Goal: Task Accomplishment & Management: Complete application form

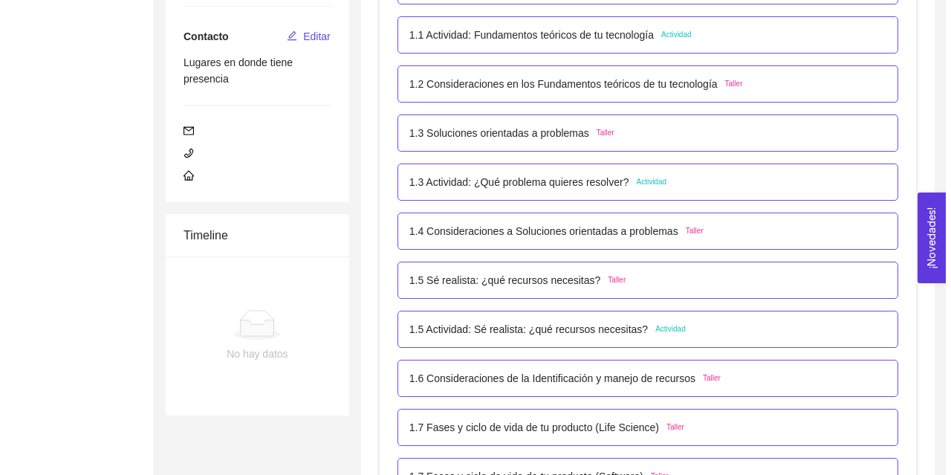
scroll to position [375, 0]
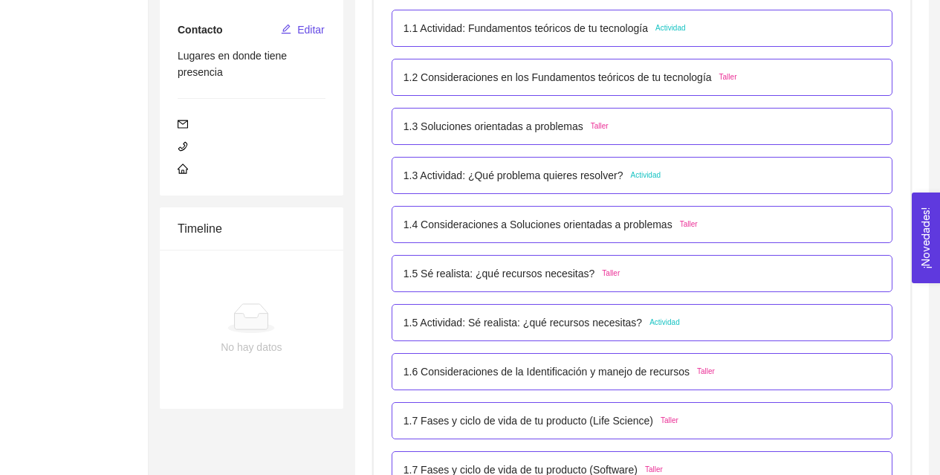
click at [618, 328] on p "1.5 Actividad: Sé realista: ¿qué recursos necesitas?" at bounding box center [522, 322] width 239 height 16
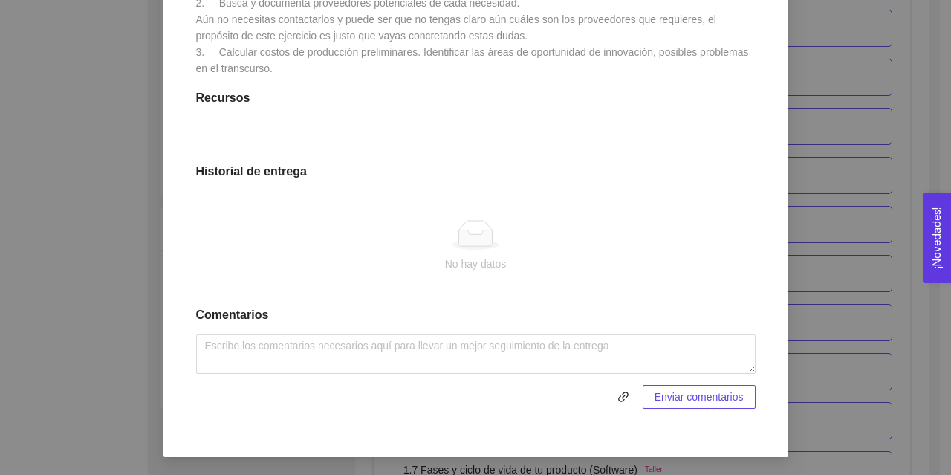
scroll to position [460, 0]
click at [470, 246] on icon at bounding box center [475, 238] width 33 height 16
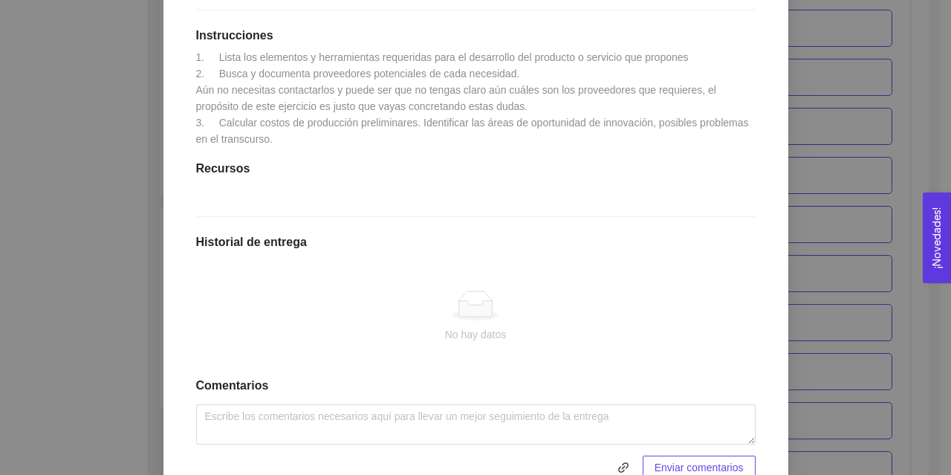
scroll to position [373, 0]
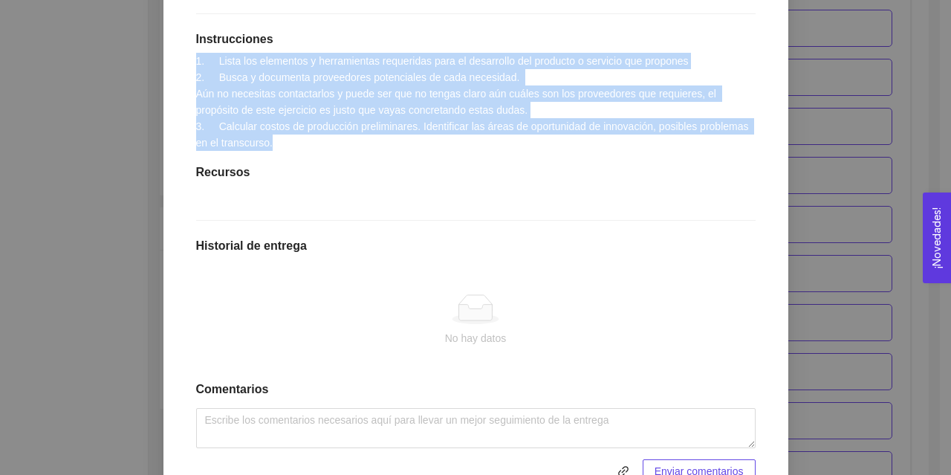
drag, startPoint x: 273, startPoint y: 146, endPoint x: 187, endPoint y: 62, distance: 121.4
click at [187, 62] on div "1.5 Actividad: Sé realista: ¿qué recursos necesitas? Actividad Lugar: No especi…" at bounding box center [475, 187] width 589 height 622
copy span "1. Lista los elementos y herramientas requeridas para el desarrollo del product…"
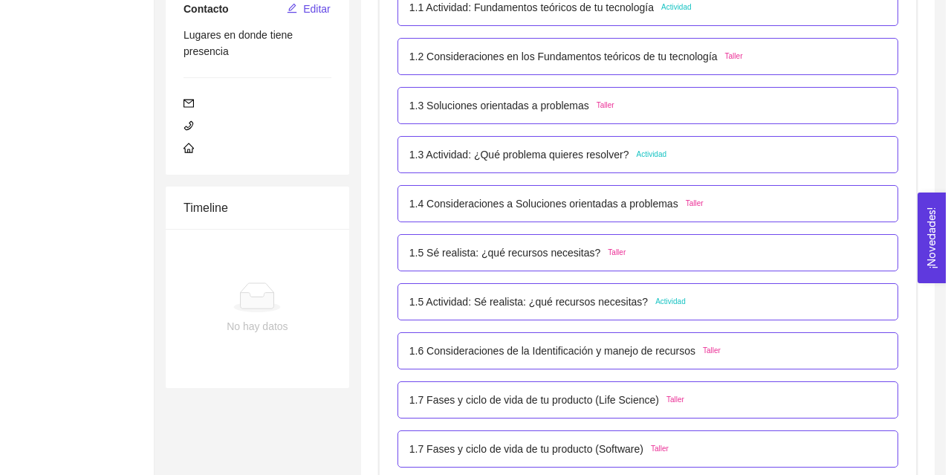
scroll to position [396, 0]
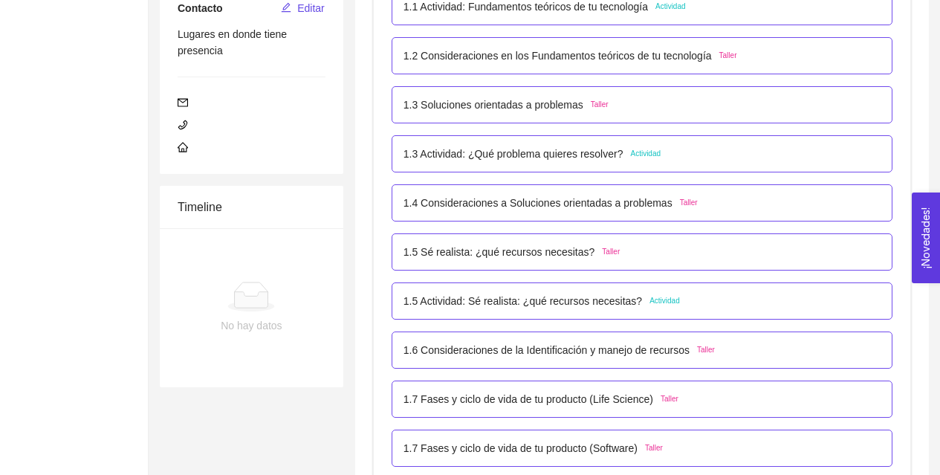
click at [649, 303] on span "Actividad" at bounding box center [664, 301] width 30 height 12
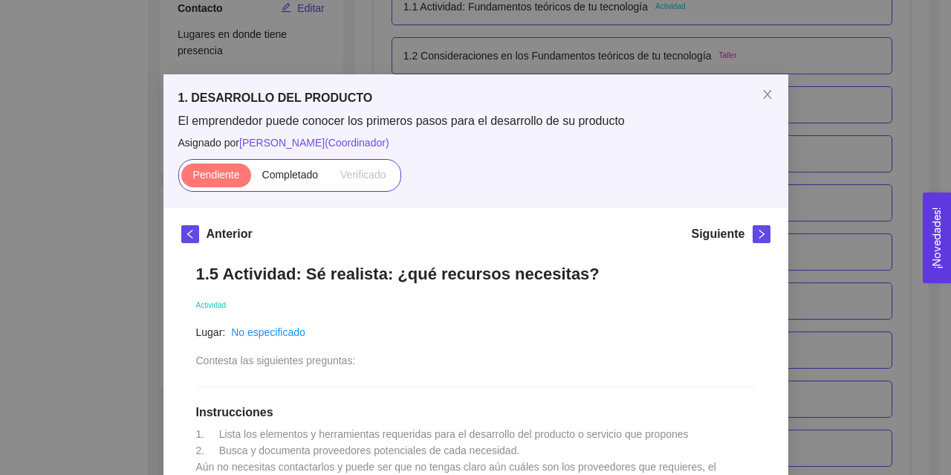
scroll to position [460, 0]
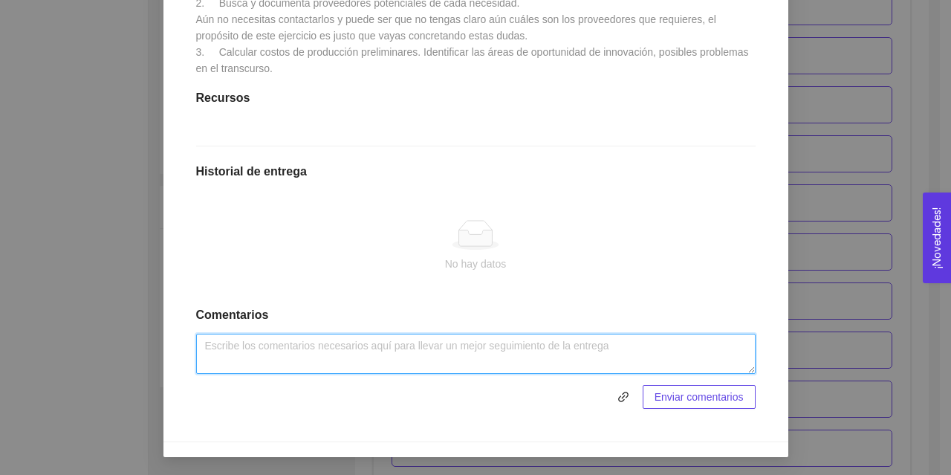
click at [420, 354] on textarea at bounding box center [476, 354] width 560 height 40
paste textarea "[URL][DOMAIN_NAME]"
type textarea "[URL][DOMAIN_NAME]"
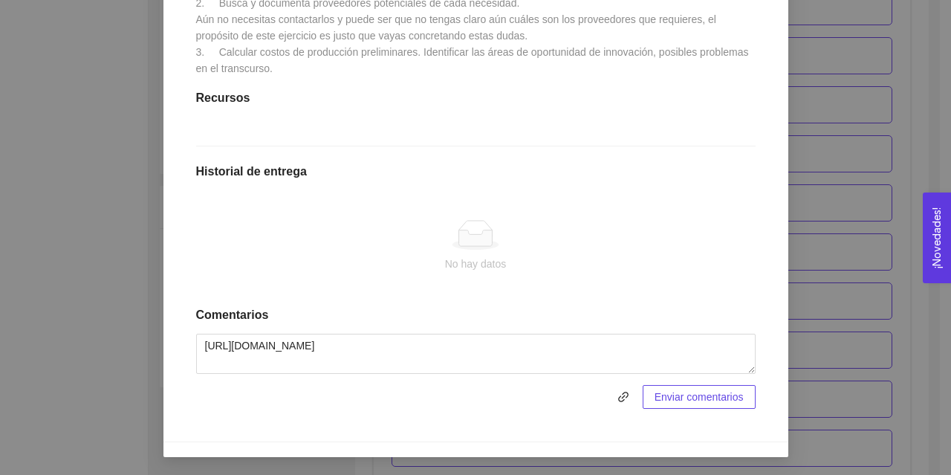
click at [681, 402] on span "Enviar comentarios" at bounding box center [699, 397] width 89 height 16
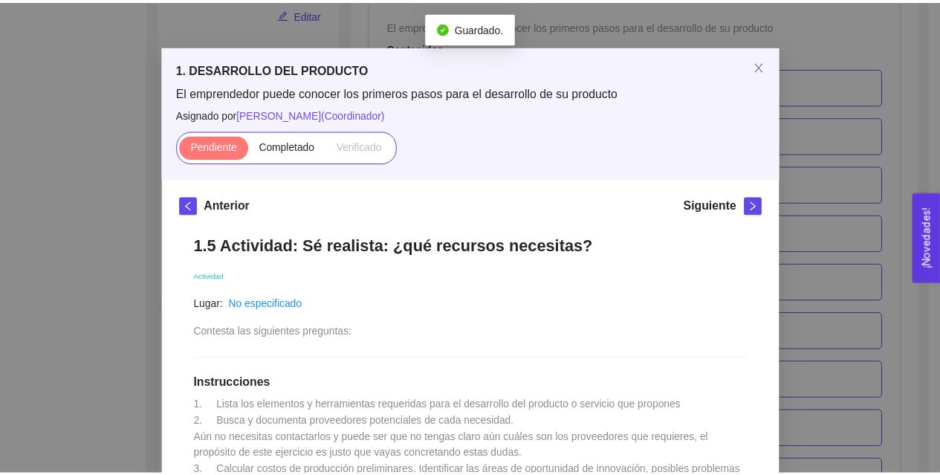
scroll to position [25, 0]
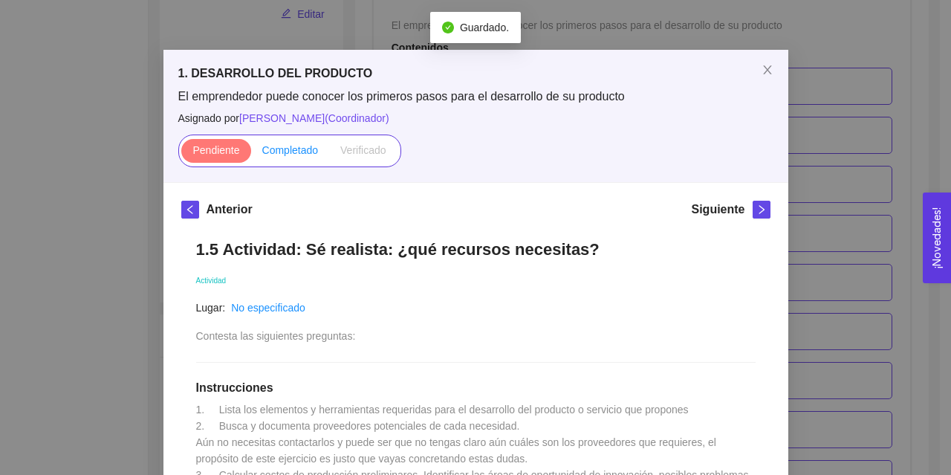
click at [272, 152] on span "Completado" at bounding box center [290, 150] width 56 height 12
click at [251, 154] on input "Completado" at bounding box center [251, 154] width 0 height 0
click at [766, 63] on span "Close" at bounding box center [768, 71] width 42 height 42
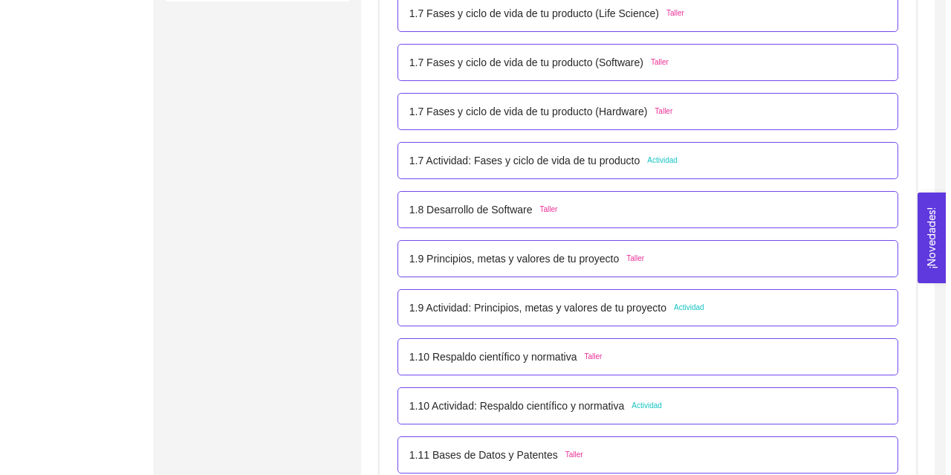
scroll to position [782, 0]
click at [605, 154] on p "1.7 Actividad: Fases y ciclo de vida de tu producto" at bounding box center [518, 160] width 231 height 16
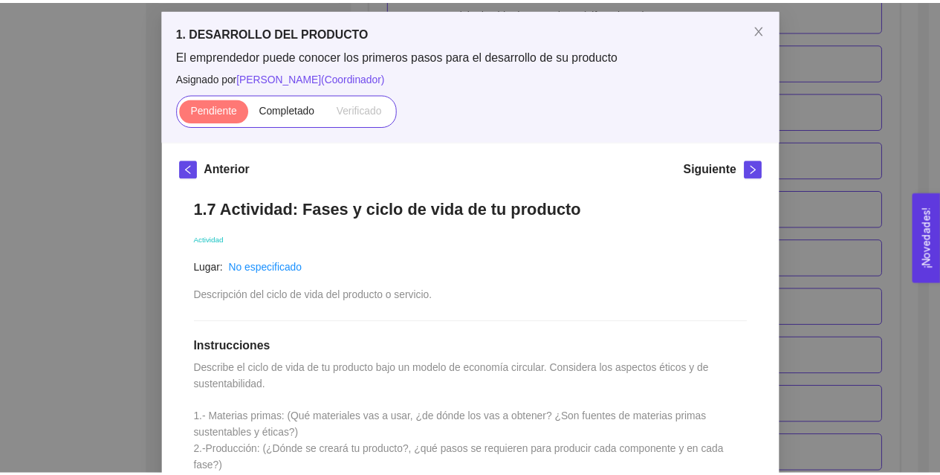
scroll to position [0, 0]
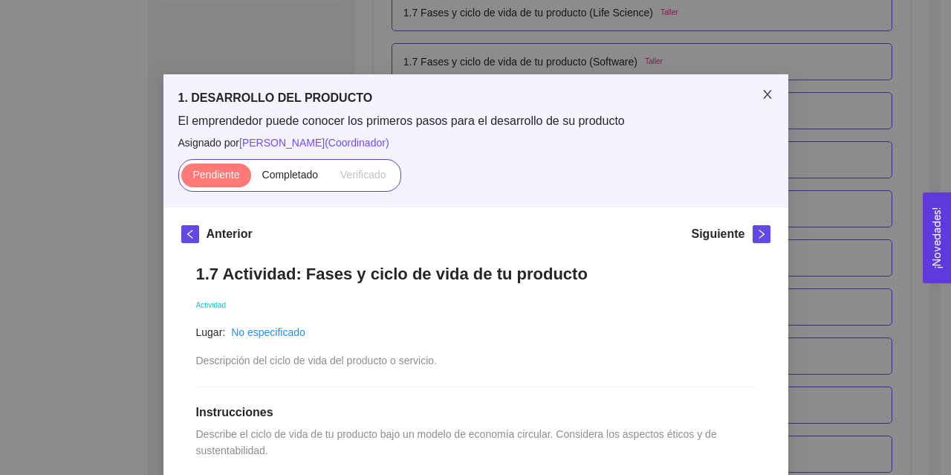
click at [767, 91] on icon "close" at bounding box center [768, 94] width 12 height 12
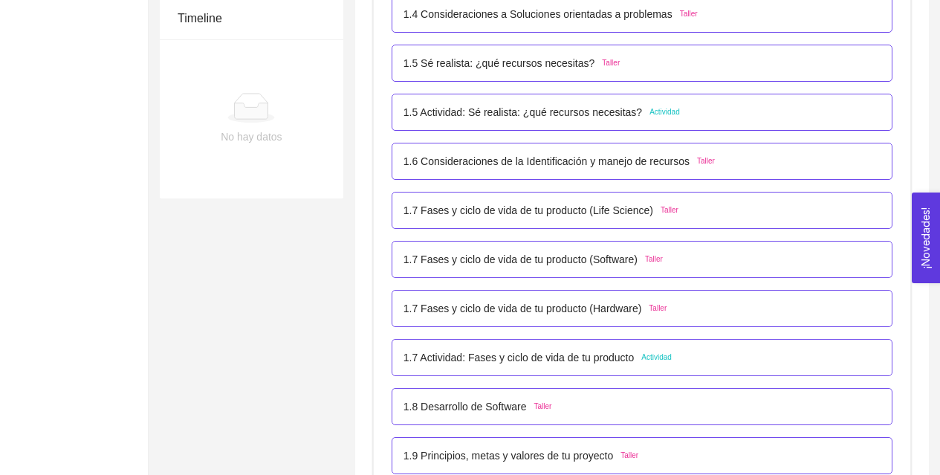
scroll to position [586, 0]
